Goal: Information Seeking & Learning: Learn about a topic

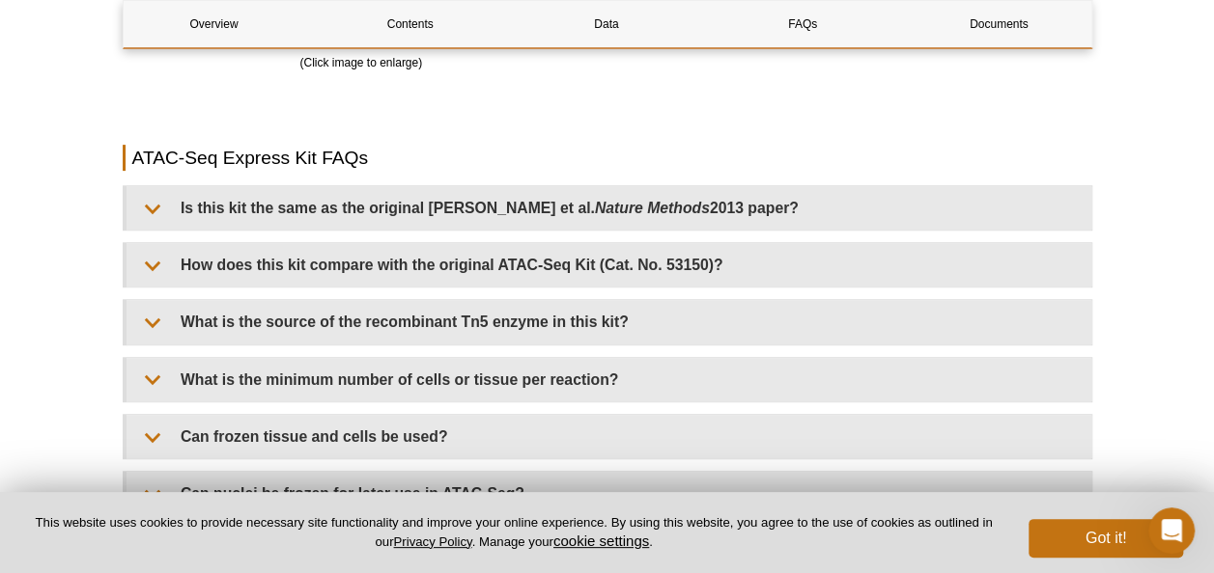
scroll to position [3913, 0]
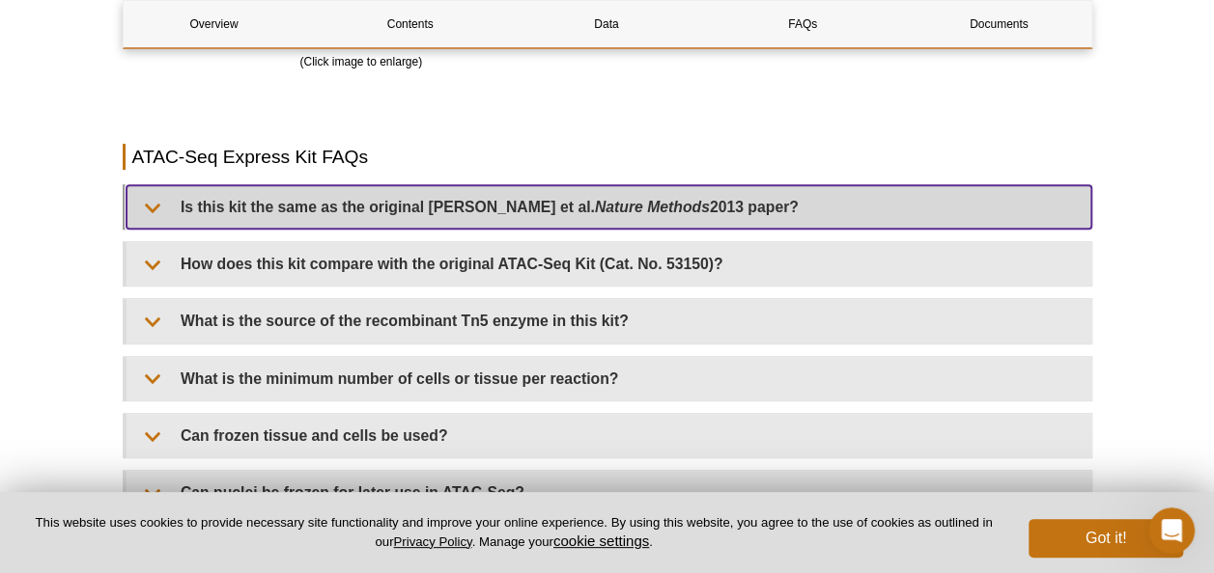
click at [243, 212] on summary "Is this kit the same as the original [PERSON_NAME] et al. Nature Methods 2013 p…" at bounding box center [608, 206] width 964 height 43
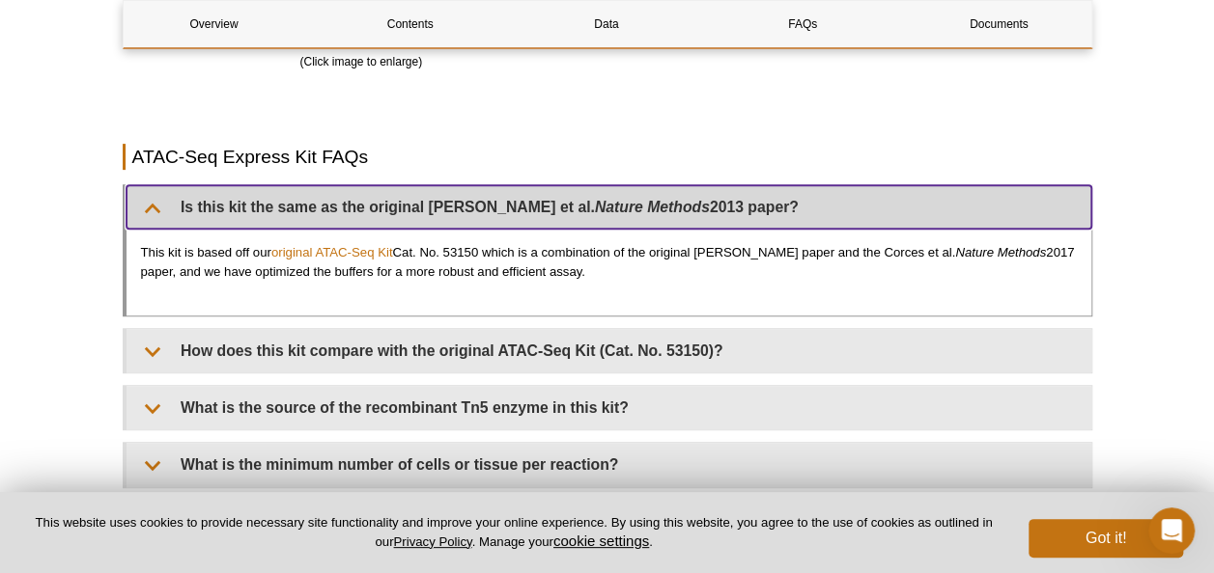
click at [243, 212] on summary "Is this kit the same as the original [PERSON_NAME] et al. Nature Methods 2013 p…" at bounding box center [608, 206] width 964 height 43
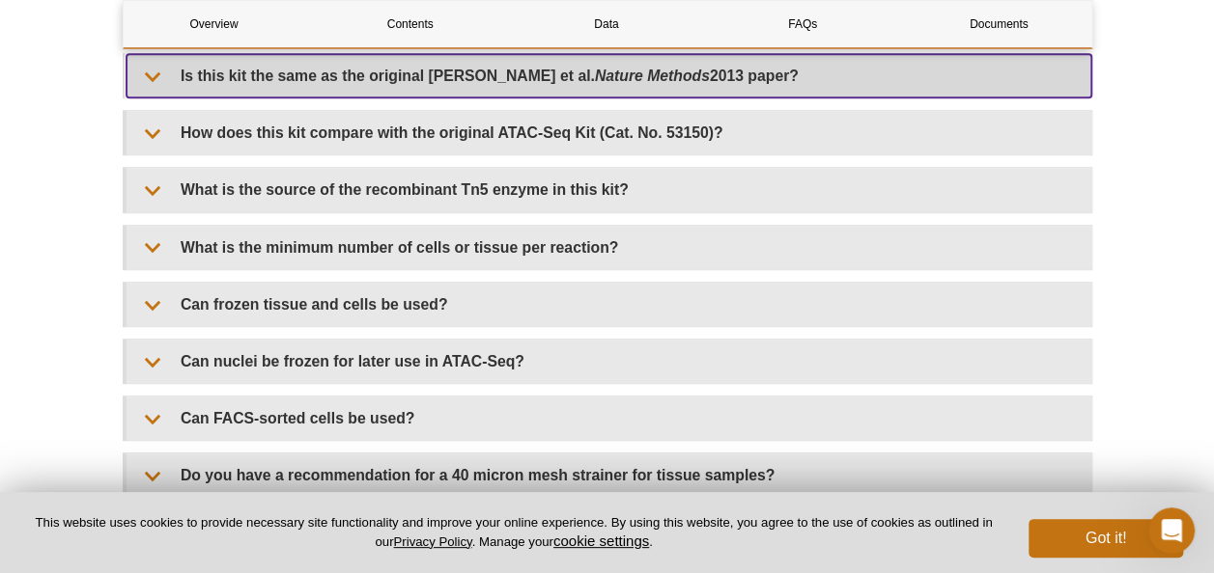
scroll to position [4048, 0]
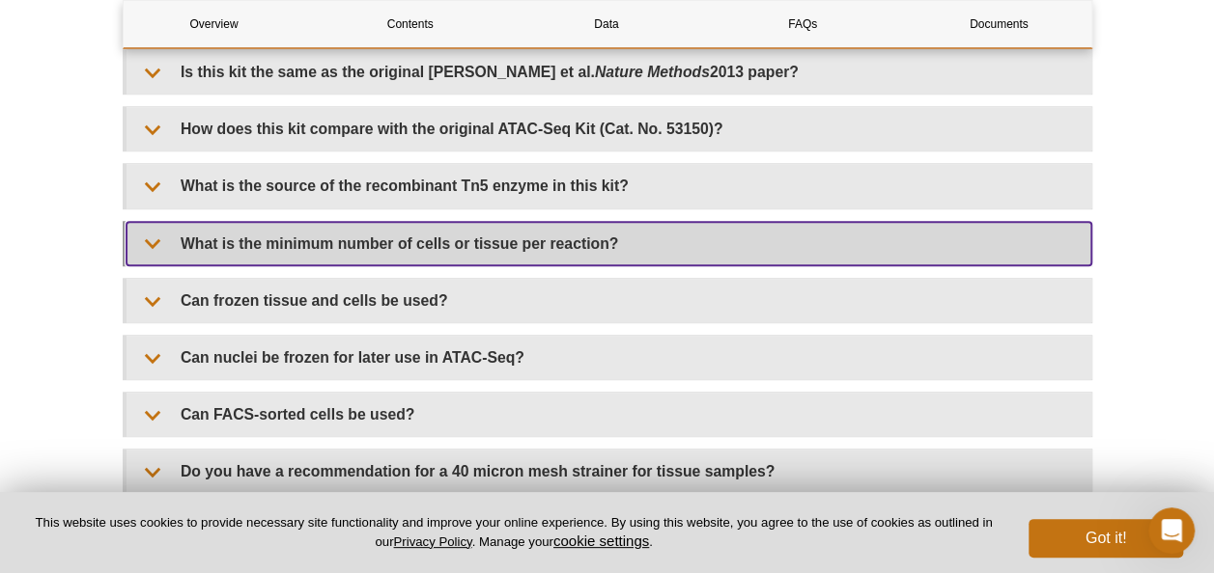
click at [149, 245] on summary "What is the minimum number of cells or tissue per reaction?" at bounding box center [608, 243] width 964 height 43
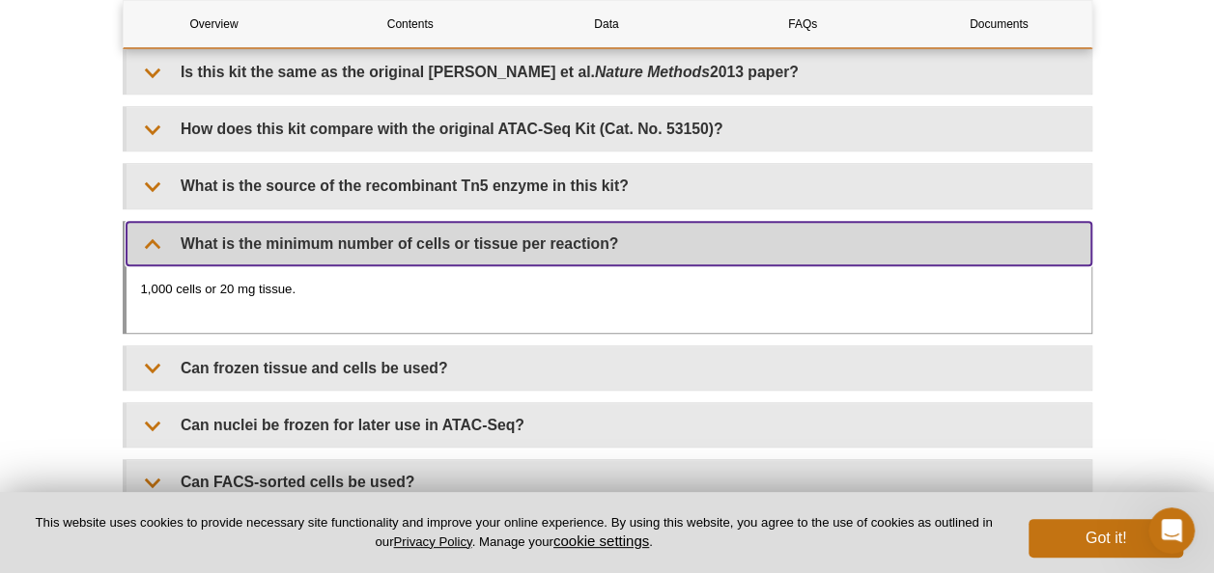
click at [158, 238] on summary "What is the minimum number of cells or tissue per reaction?" at bounding box center [608, 243] width 964 height 43
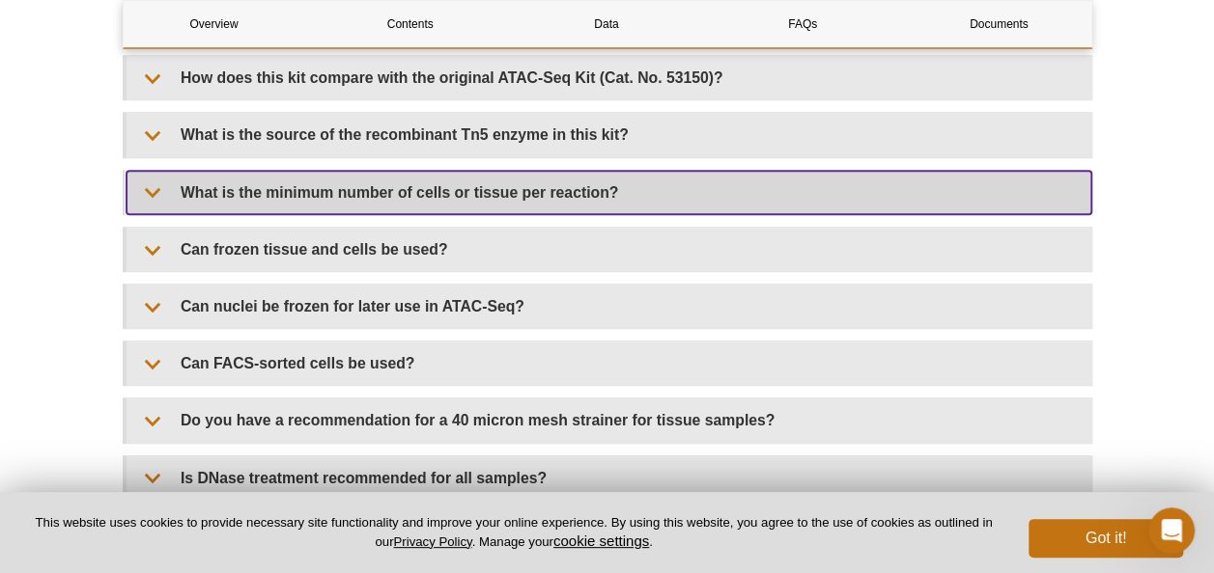
scroll to position [4101, 0]
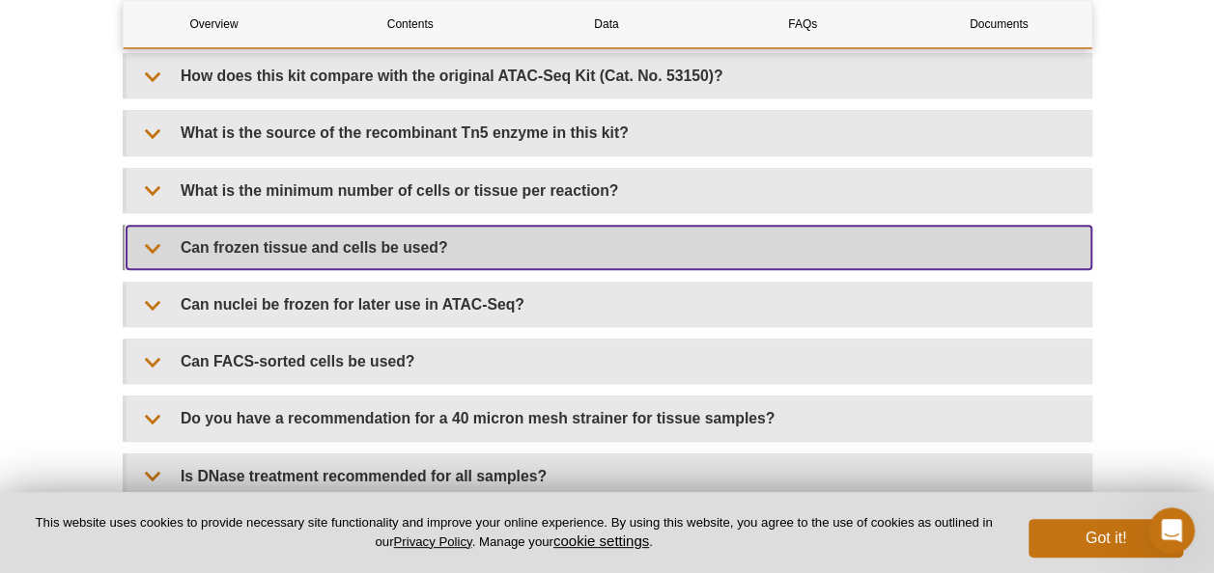
click at [147, 251] on summary "Can frozen tissue and cells be used?" at bounding box center [608, 247] width 964 height 43
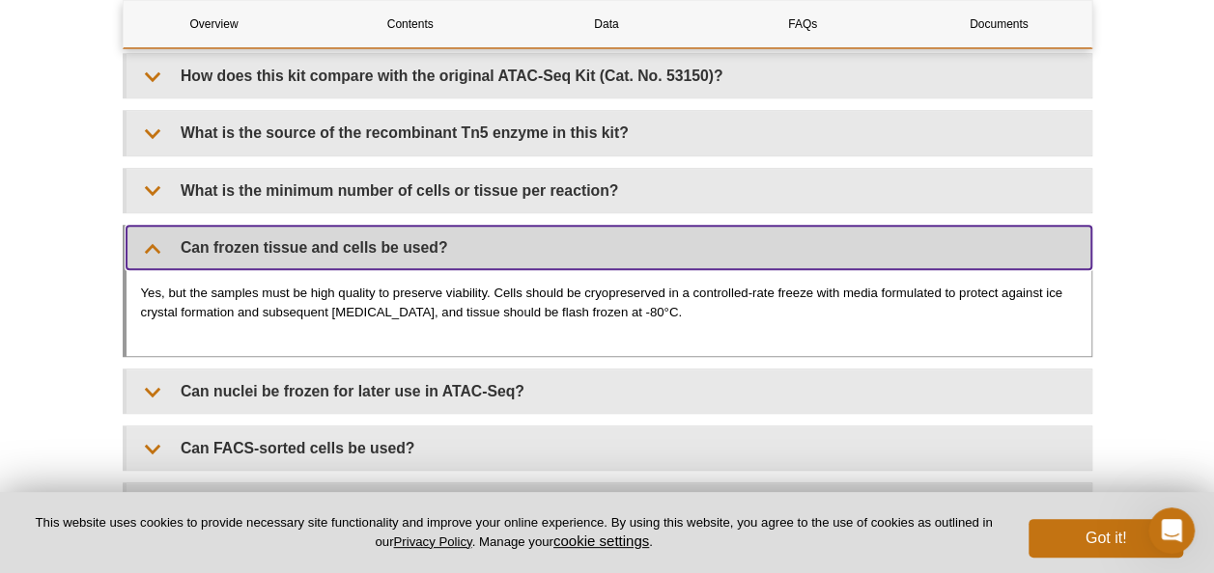
click at [147, 251] on summary "Can frozen tissue and cells be used?" at bounding box center [608, 247] width 964 height 43
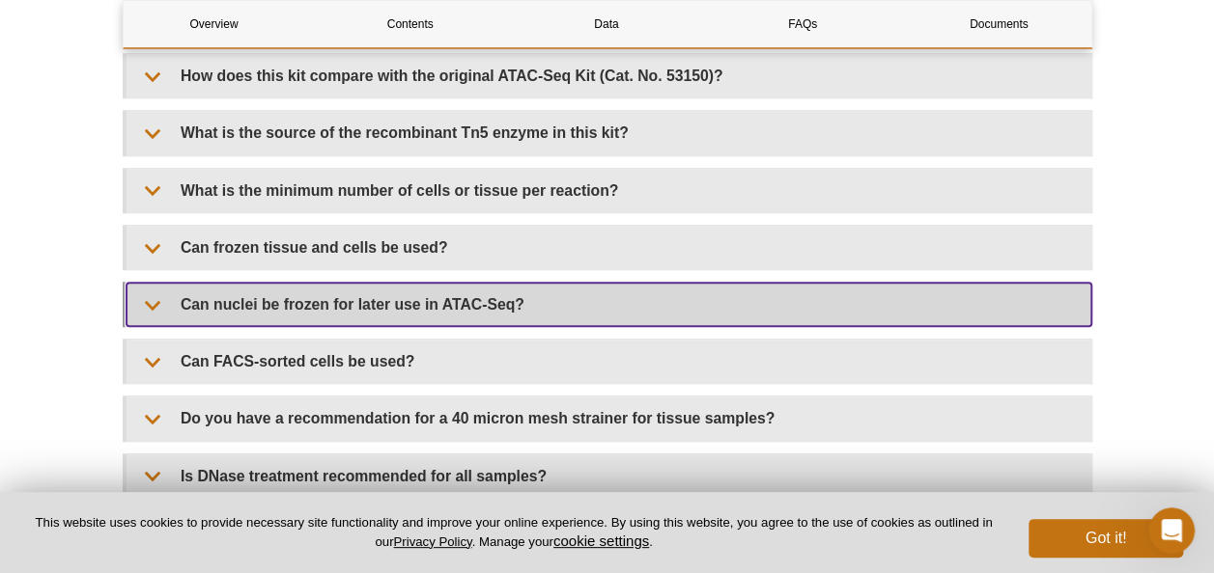
click at [148, 299] on summary "Can nuclei be frozen for later use in ATAC-Seq?" at bounding box center [608, 304] width 964 height 43
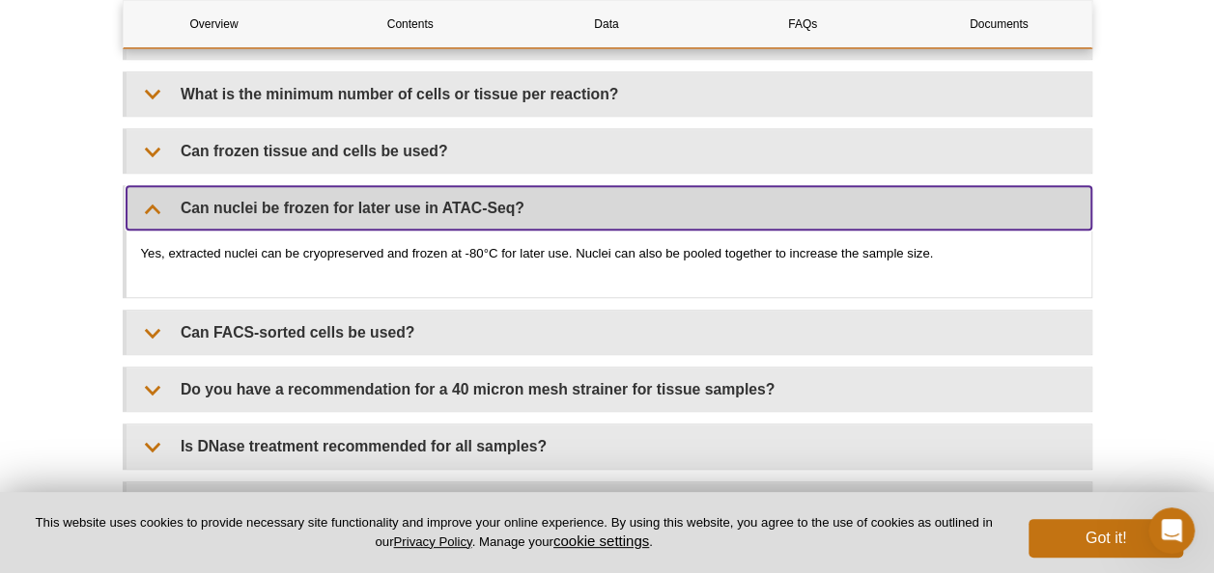
scroll to position [4200, 0]
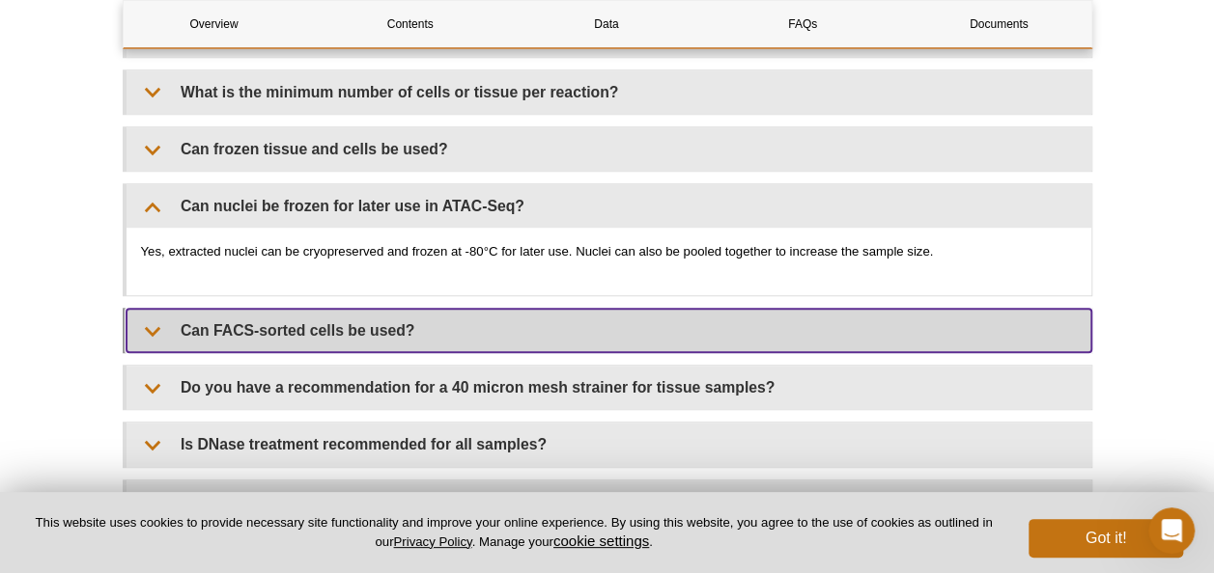
click at [154, 329] on summary "Can FACS-sorted cells be used?" at bounding box center [608, 330] width 964 height 43
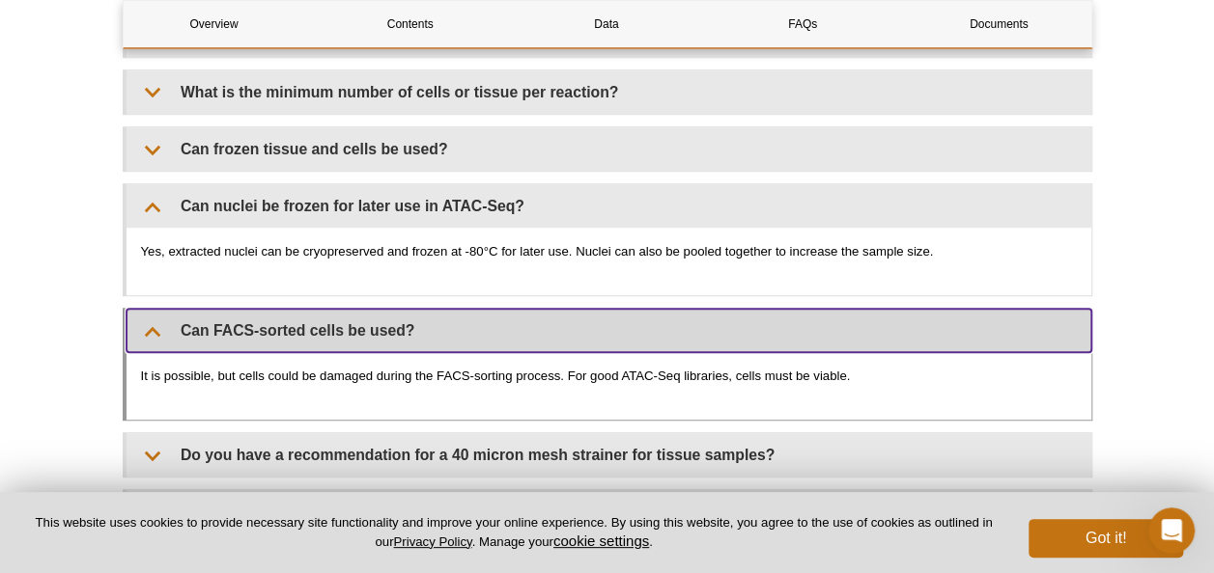
click at [154, 329] on summary "Can FACS-sorted cells be used?" at bounding box center [608, 330] width 964 height 43
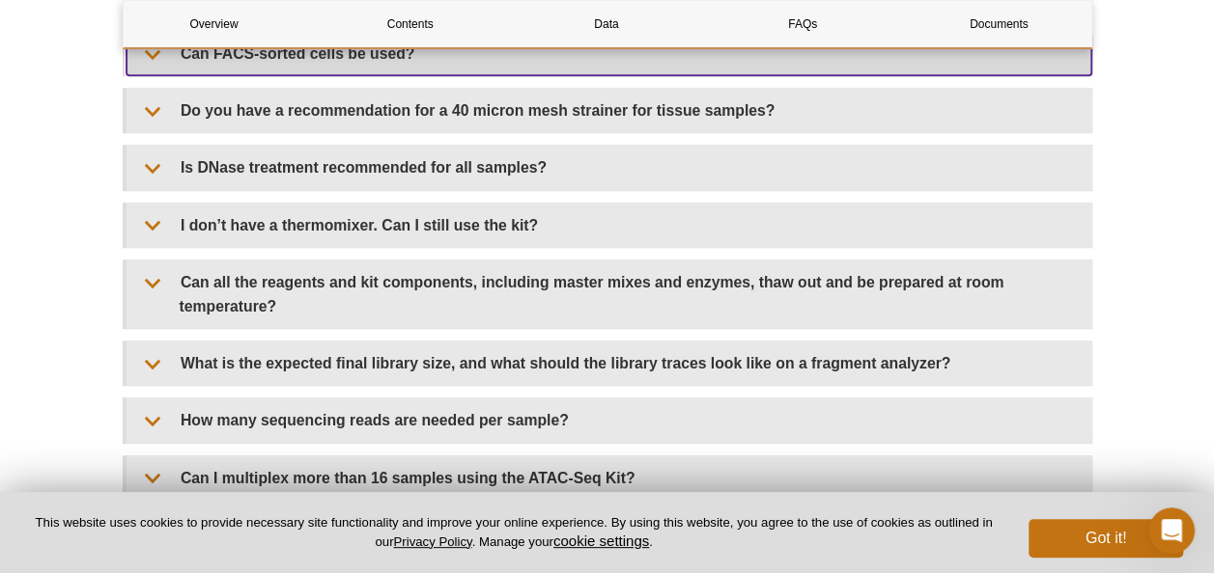
scroll to position [4478, 0]
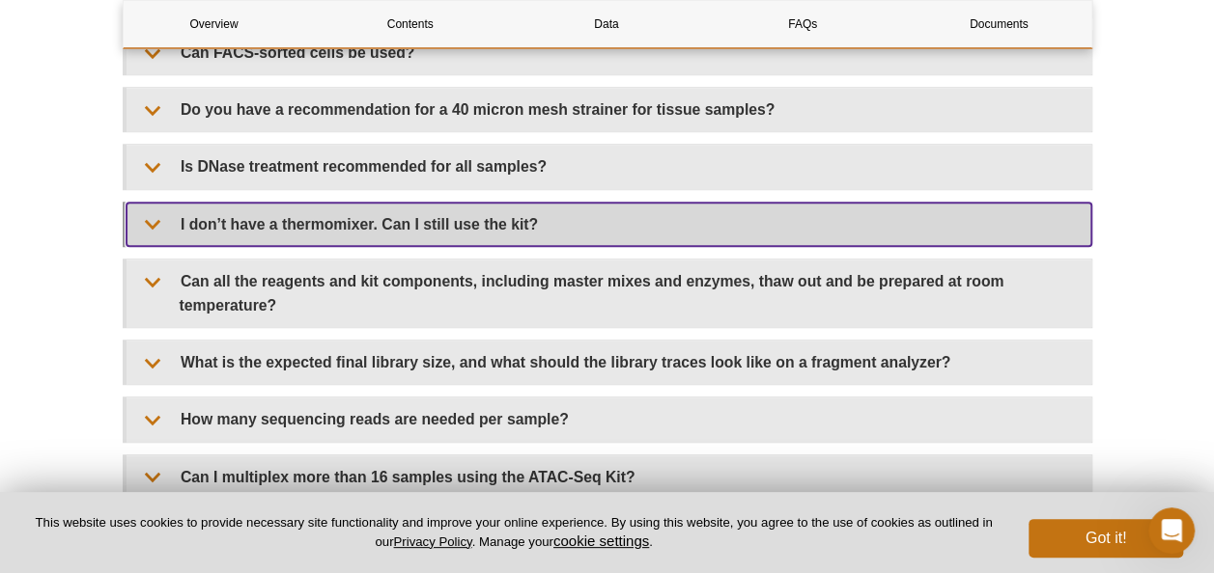
click at [153, 223] on summary "I don’t have a thermomixer. Can I still use the kit?" at bounding box center [608, 224] width 964 height 43
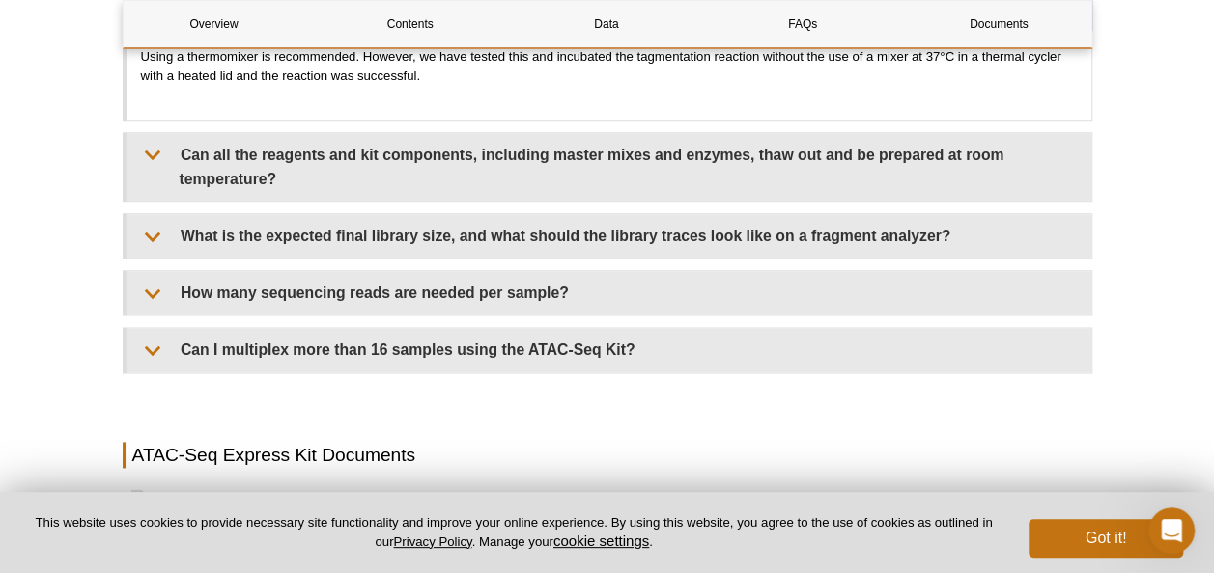
scroll to position [4693, 0]
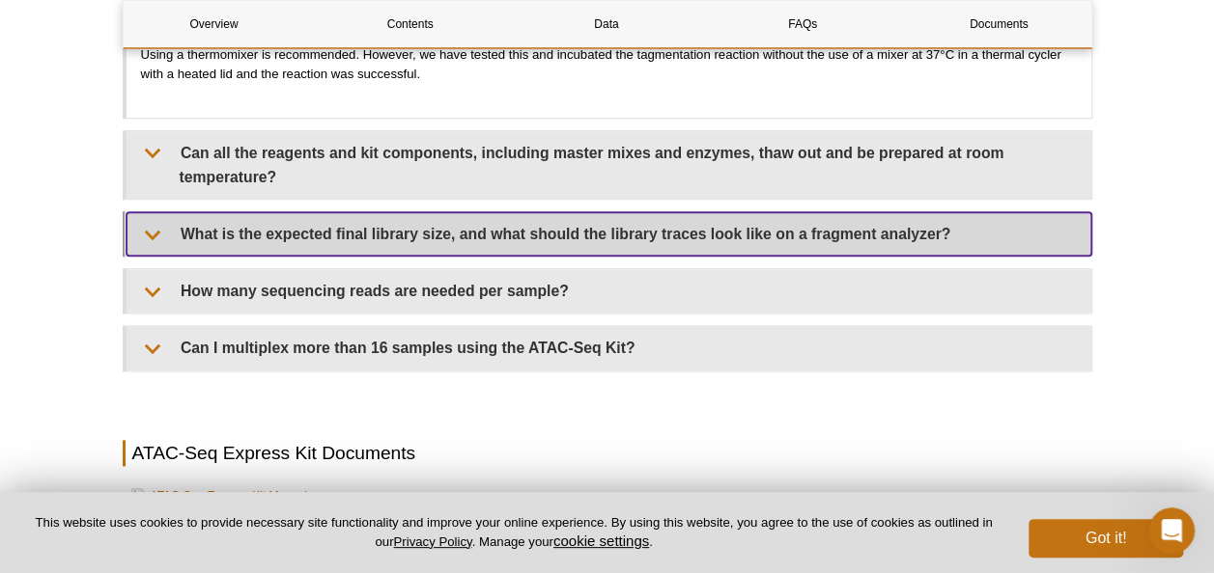
click at [160, 230] on summary "What is the expected final library size, and what should the library traces loo…" at bounding box center [608, 233] width 964 height 43
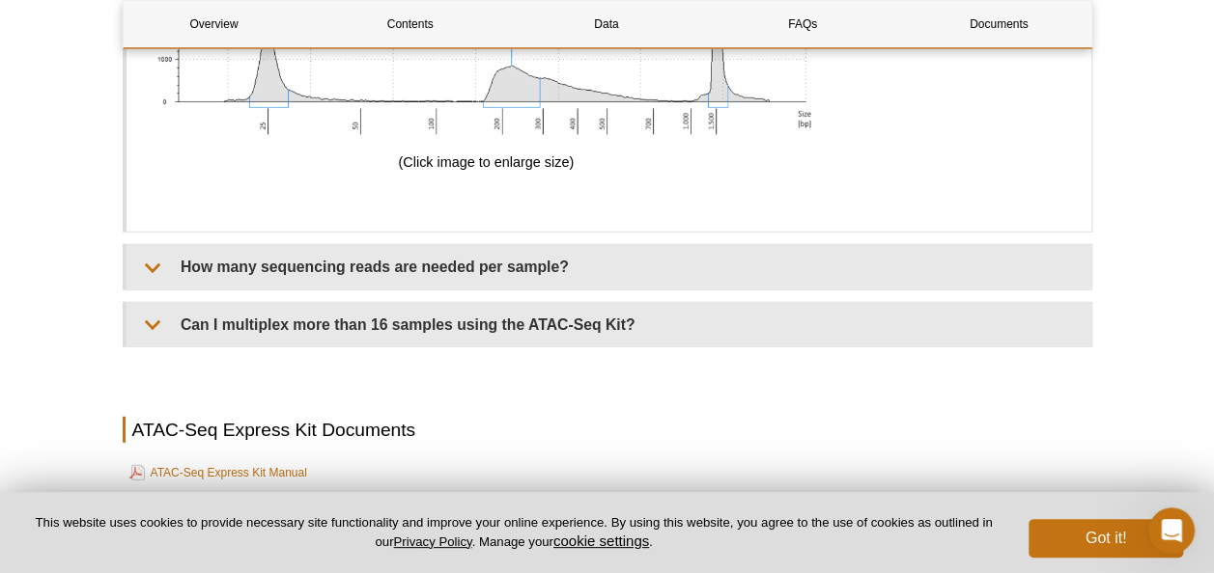
scroll to position [6053, 0]
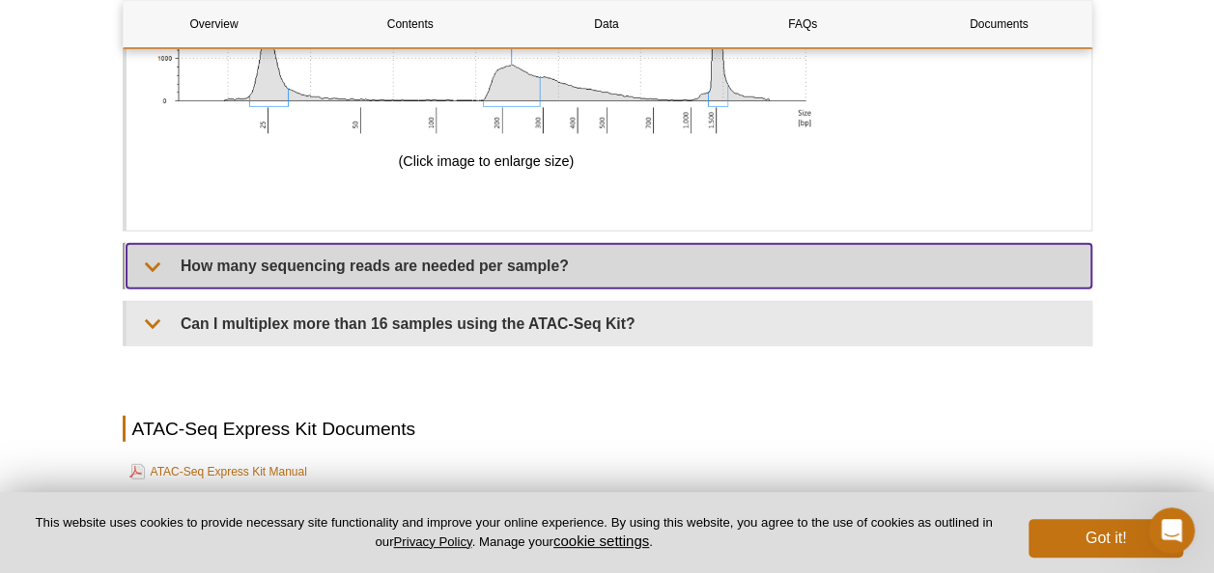
click at [160, 265] on summary "How many sequencing reads are needed per sample?" at bounding box center [608, 265] width 964 height 43
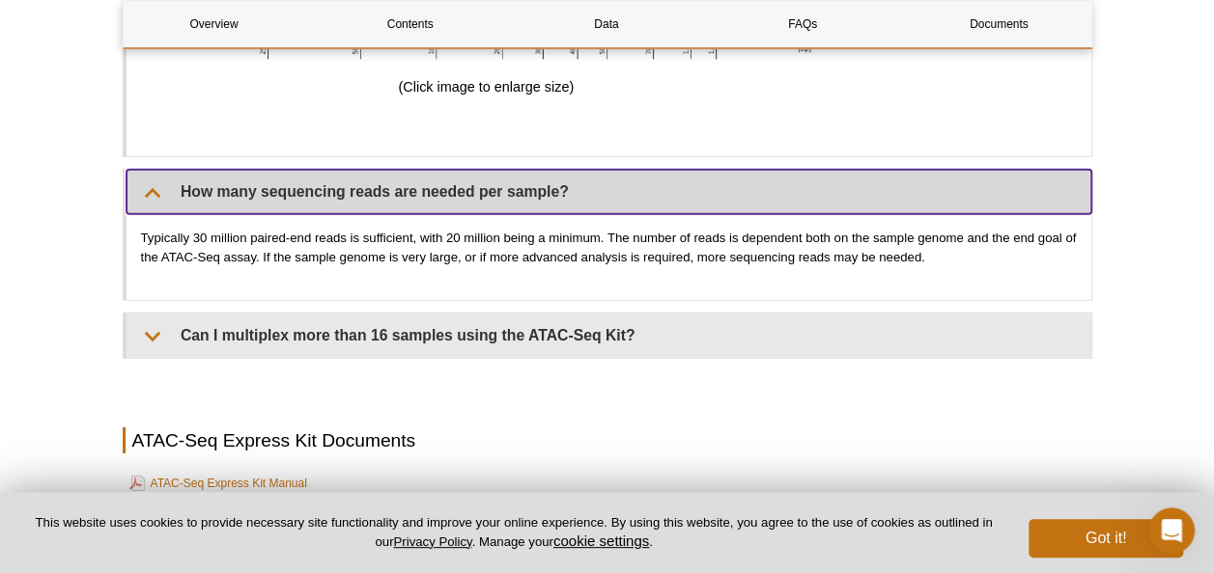
scroll to position [6129, 0]
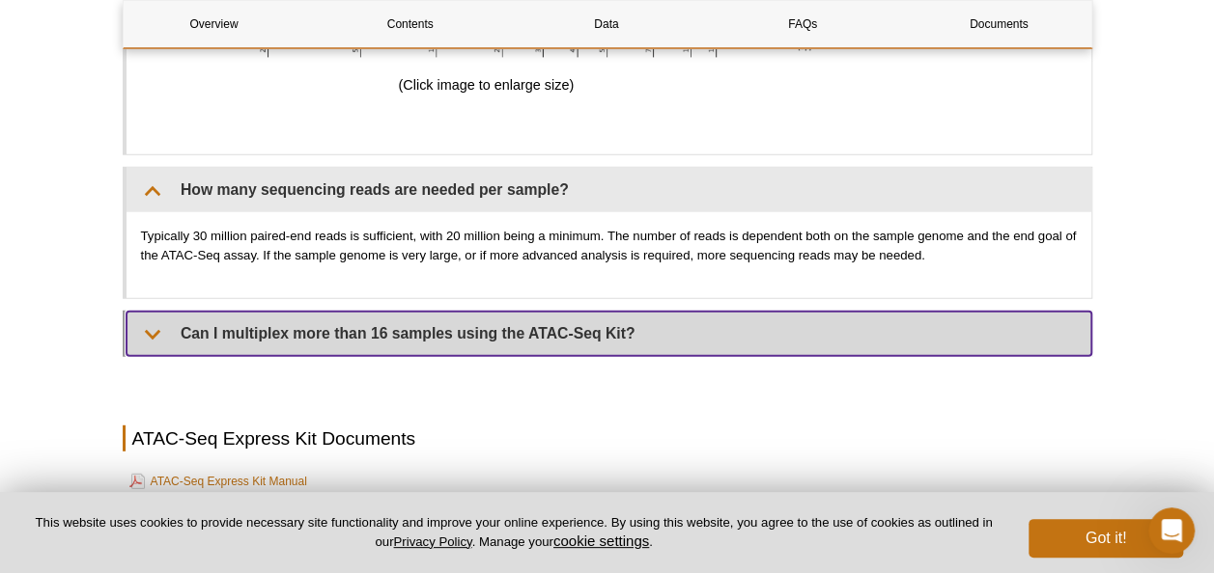
click at [153, 334] on summary "Can I multiplex more than 16 samples using the ATAC-Seq Kit?" at bounding box center [608, 333] width 964 height 43
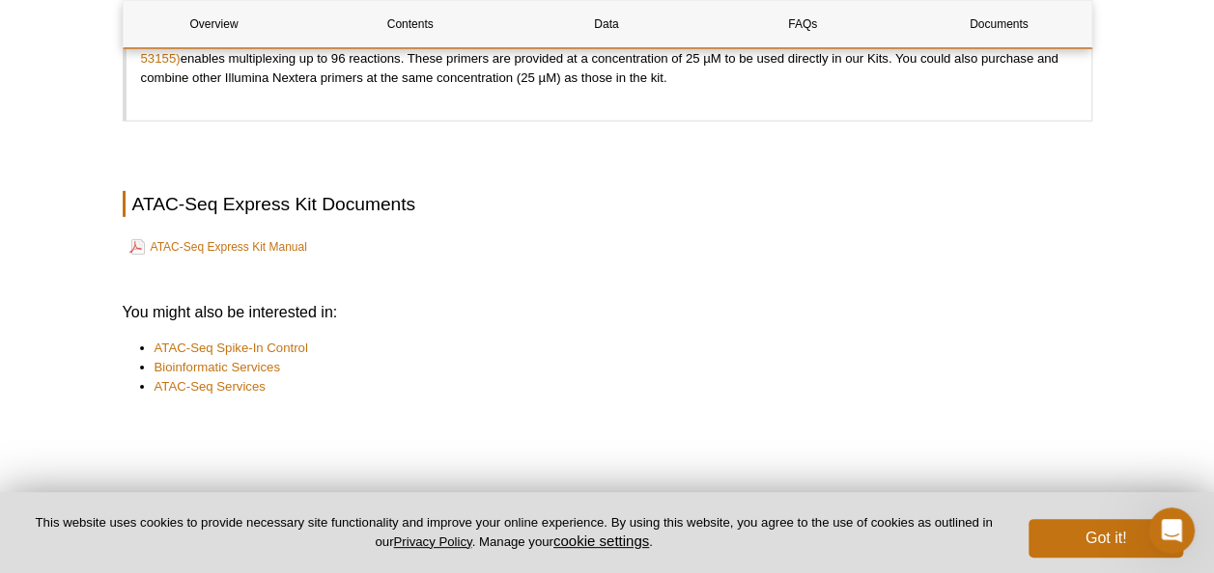
scroll to position [6576, 0]
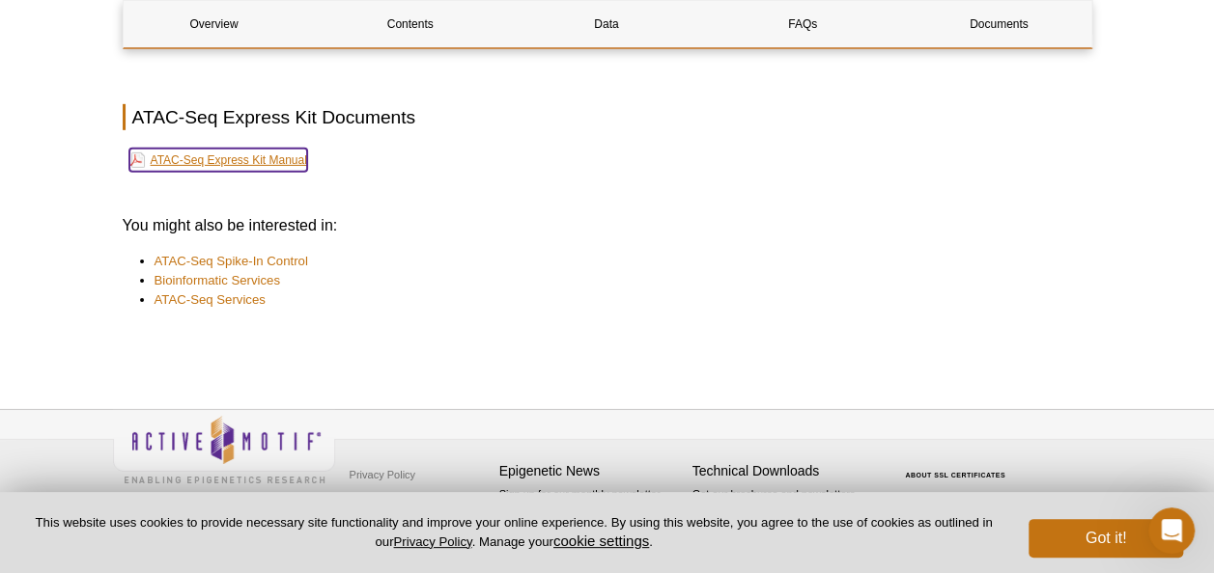
click at [280, 154] on link "ATAC-Seq Express Kit Manual" at bounding box center [218, 160] width 178 height 23
